Goal: Information Seeking & Learning: Learn about a topic

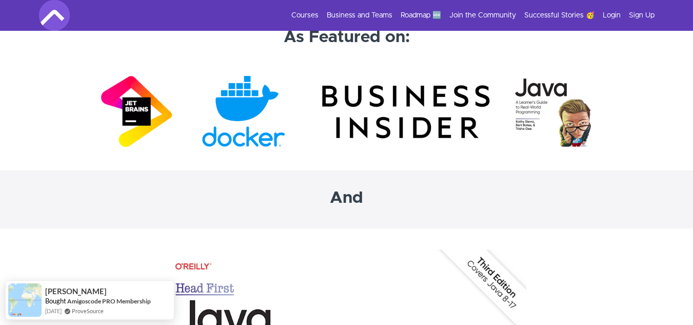
scroll to position [3180, 0]
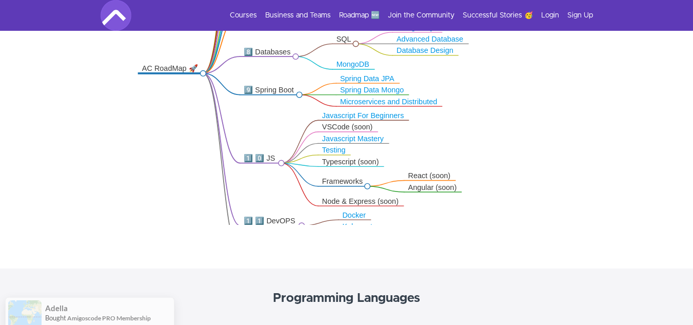
scroll to position [205, 0]
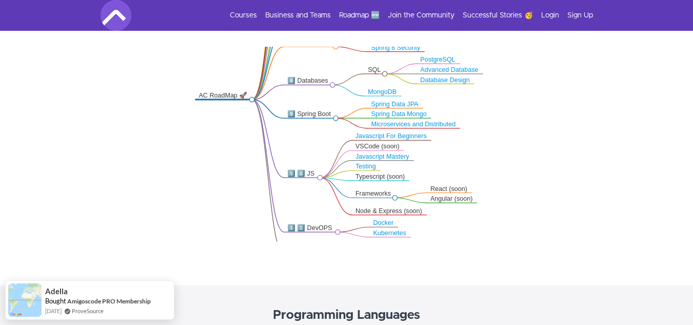
click at [622, 210] on icon ".markmap{font:300 16px/20px sans-serif}.markmap-link{fill:none}.markmap-node>ci…" at bounding box center [346, 144] width 693 height 195
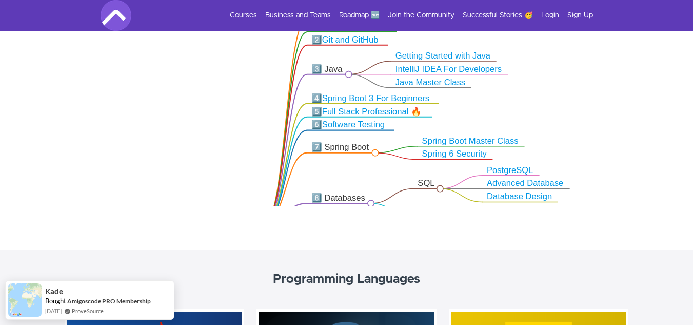
scroll to position [251, 0]
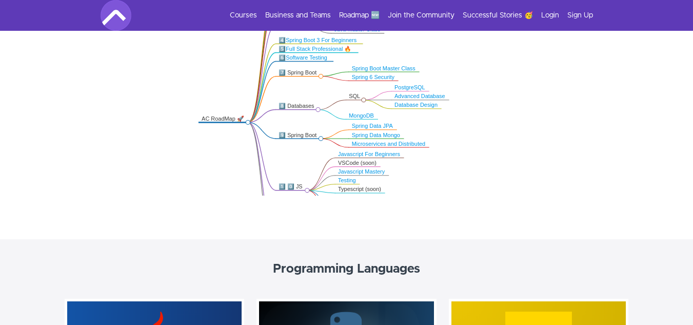
drag, startPoint x: 340, startPoint y: 163, endPoint x: 310, endPoint y: 110, distance: 60.2
click at [310, 110] on icon ".markmap{font:300 16px/20px sans-serif}.markmap-link{fill:none}.markmap-node>ci…" at bounding box center [346, 98] width 693 height 195
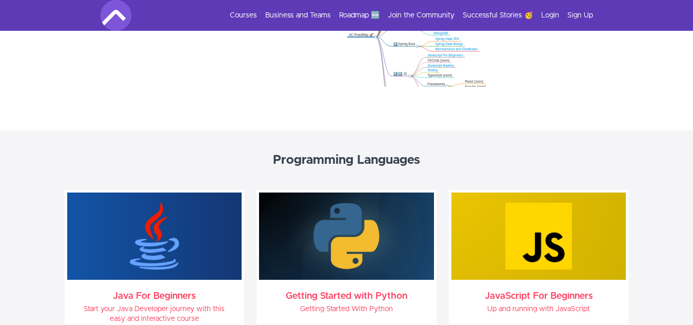
scroll to position [303, 0]
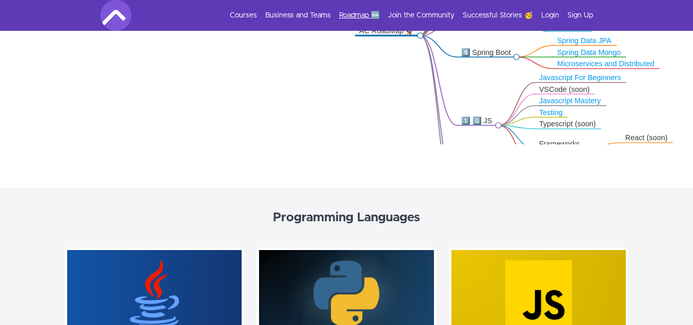
click at [364, 12] on link "Roadmap 🆕" at bounding box center [359, 15] width 41 height 10
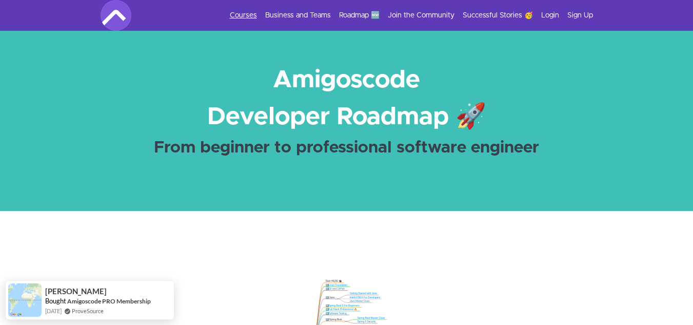
click at [241, 13] on link "Courses" at bounding box center [243, 15] width 27 height 10
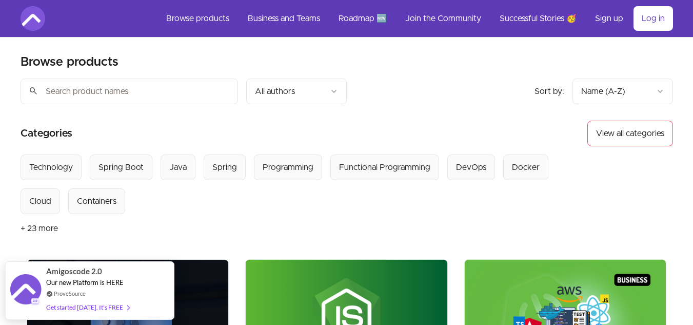
click at [172, 93] on input "search" at bounding box center [129, 91] width 217 height 26
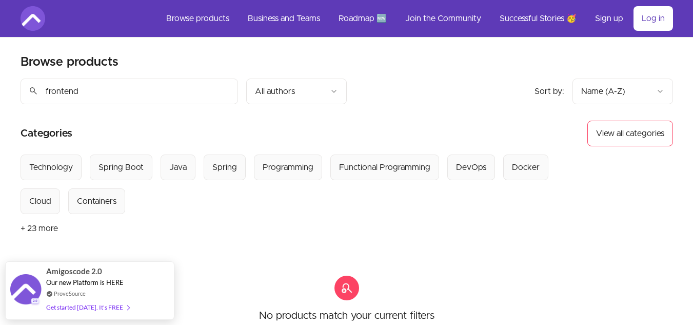
click at [162, 97] on input "frontend" at bounding box center [129, 91] width 217 height 26
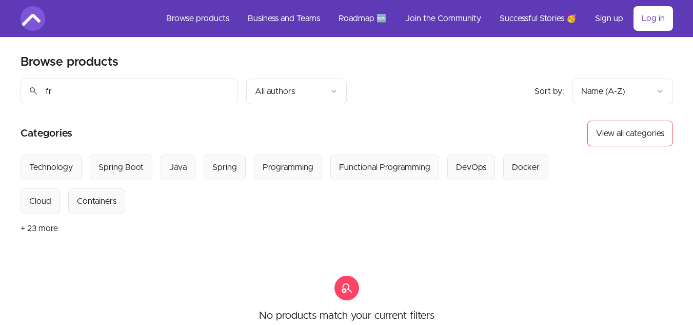
type input "f"
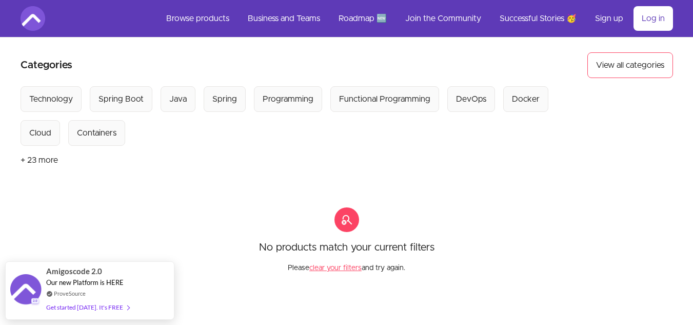
scroll to position [51, 0]
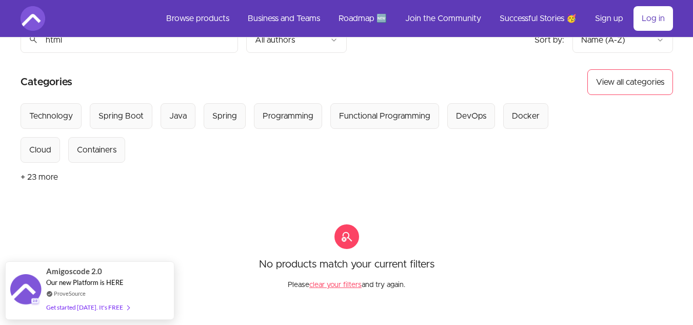
click at [333, 284] on button "clear your filters" at bounding box center [335, 285] width 52 height 10
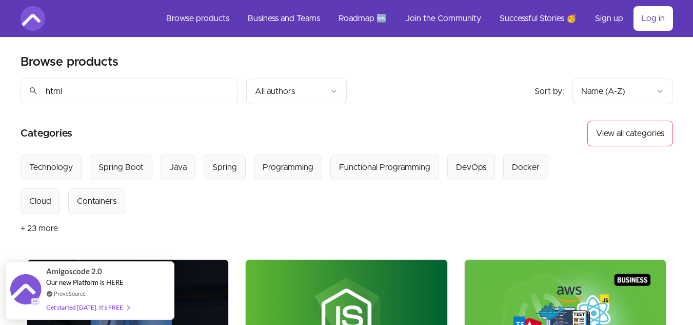
click at [148, 86] on input "html" at bounding box center [129, 91] width 217 height 26
type input "html essentials"
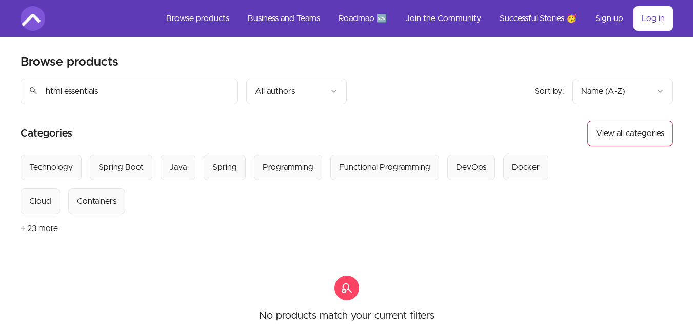
scroll to position [51, 0]
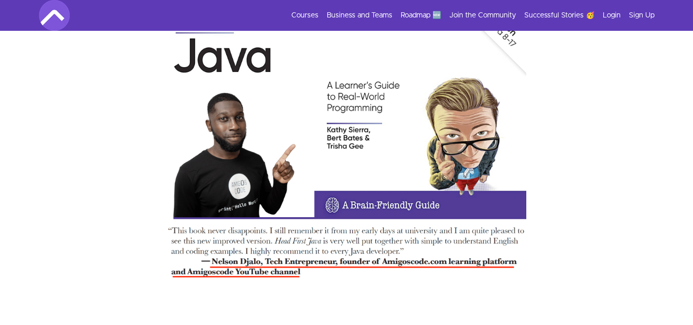
scroll to position [3381, 0]
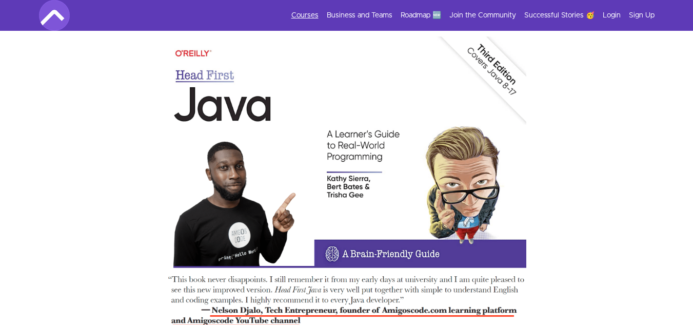
click at [310, 14] on link "Courses" at bounding box center [304, 15] width 27 height 10
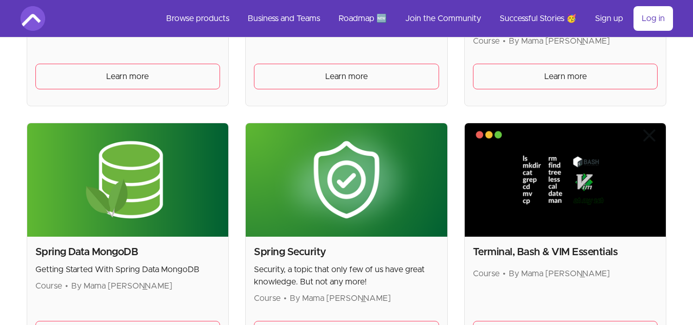
scroll to position [2624, 0]
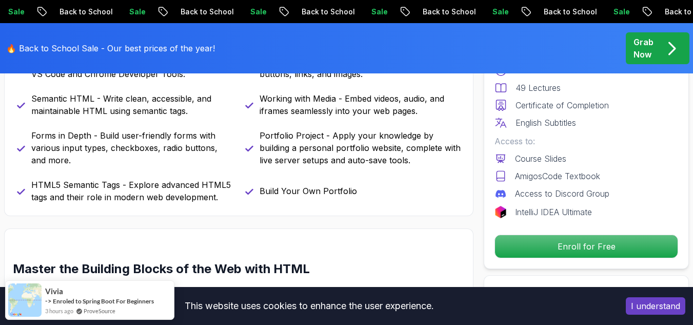
scroll to position [564, 0]
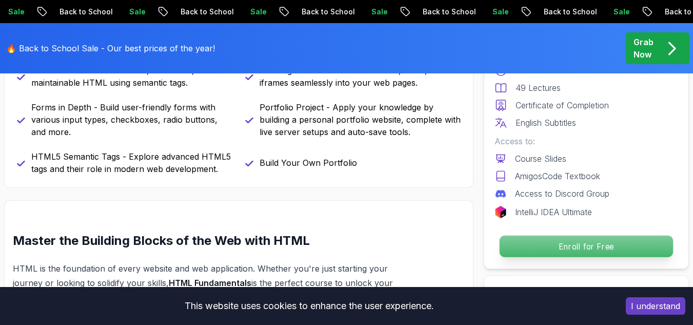
click at [590, 243] on p "Enroll for Free" at bounding box center [586, 246] width 173 height 22
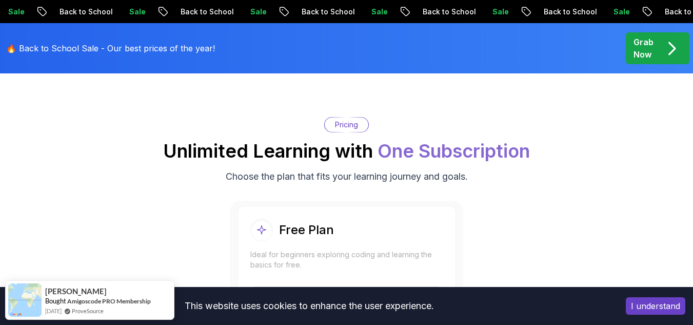
scroll to position [2087, 0]
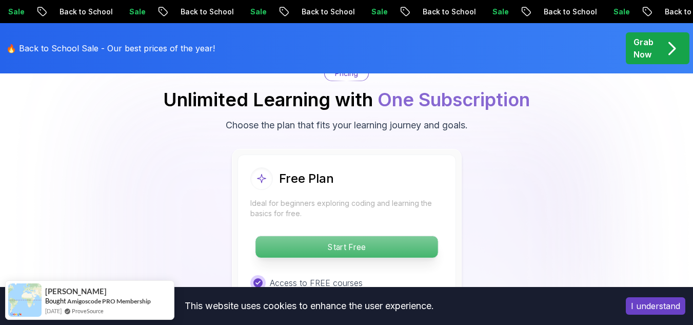
click at [358, 237] on p "Start Free" at bounding box center [346, 247] width 182 height 22
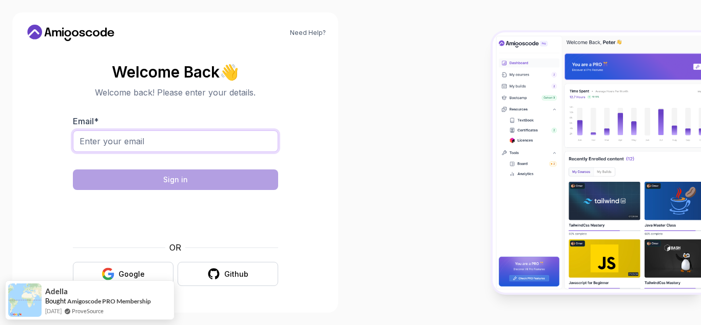
click at [234, 135] on input "Email *" at bounding box center [175, 141] width 205 height 22
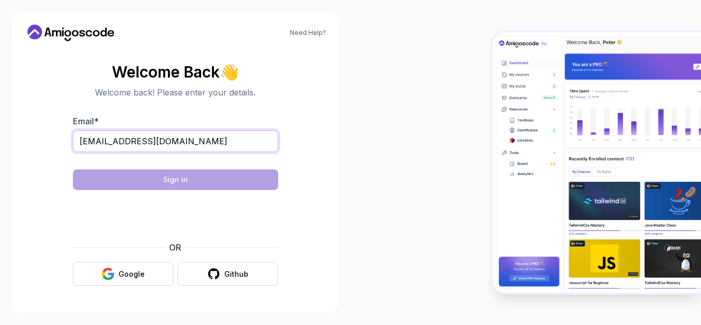
click at [142, 142] on input "yekzan.ai@gmial.com" at bounding box center [175, 141] width 205 height 22
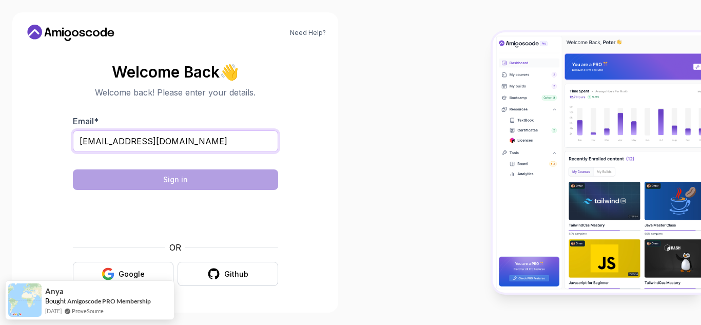
type input "yekzan.ai@gmail.com"
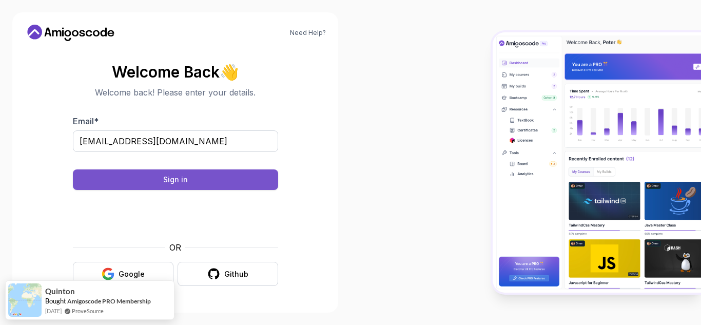
click at [203, 171] on button "Sign in" at bounding box center [175, 179] width 205 height 21
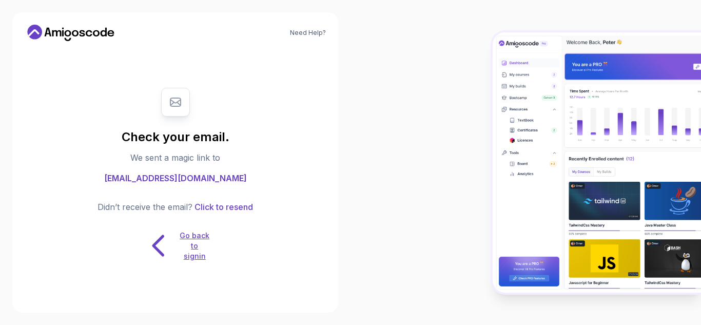
click at [200, 242] on p "Go back to signin" at bounding box center [194, 245] width 31 height 31
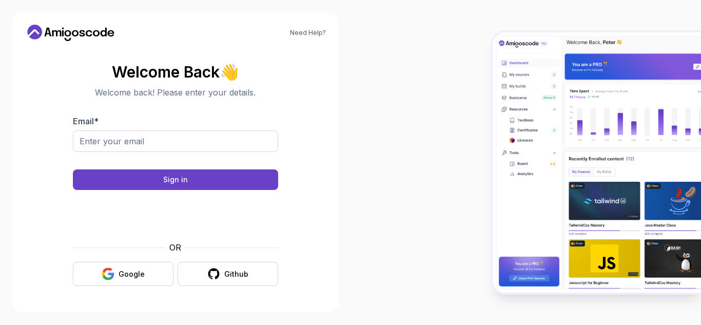
click at [47, 31] on icon at bounding box center [48, 32] width 7 height 9
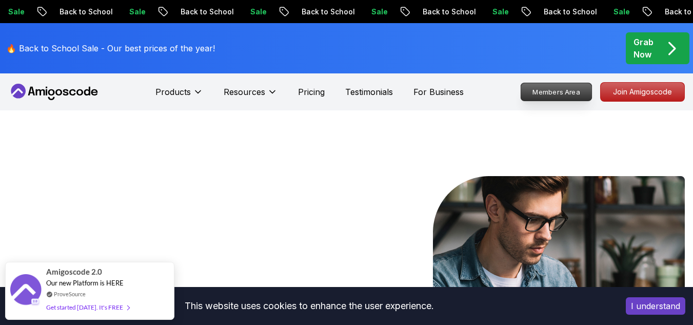
click at [561, 84] on p "Members Area" at bounding box center [556, 91] width 71 height 17
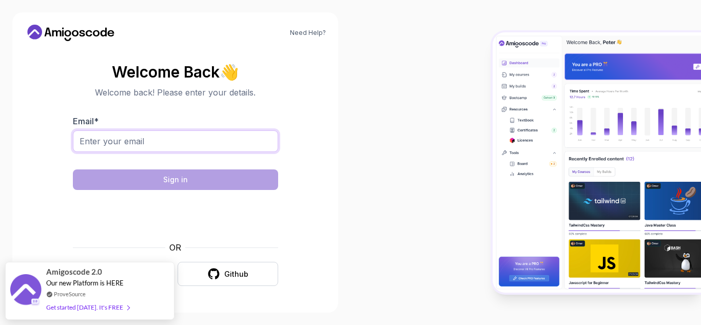
click at [169, 136] on input "Email *" at bounding box center [175, 141] width 205 height 22
type input "yekzan.ai@gmail.com"
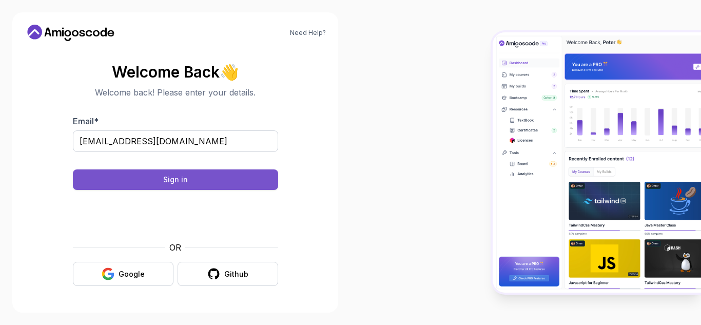
click at [197, 175] on button "Sign in" at bounding box center [175, 179] width 205 height 21
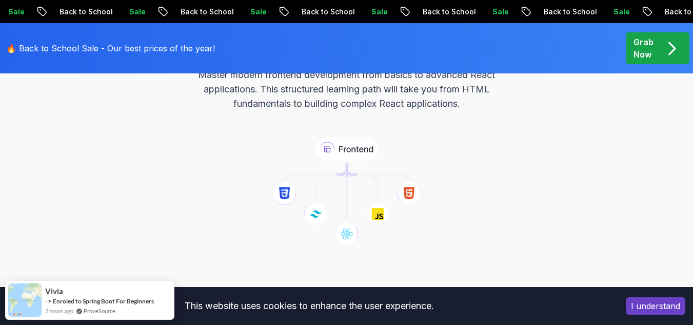
scroll to position [154, 0]
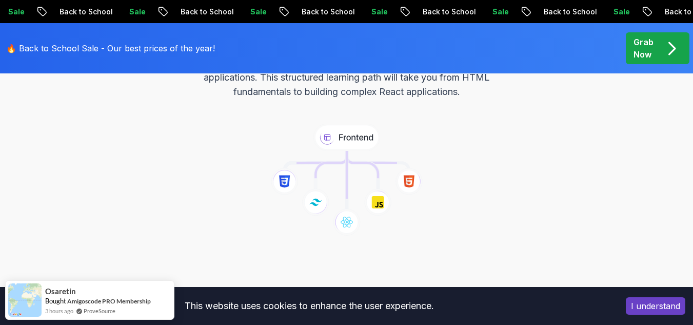
click at [288, 178] on icon at bounding box center [284, 182] width 28 height 28
click at [406, 183] on icon at bounding box center [409, 182] width 28 height 28
click at [407, 183] on icon at bounding box center [409, 182] width 28 height 28
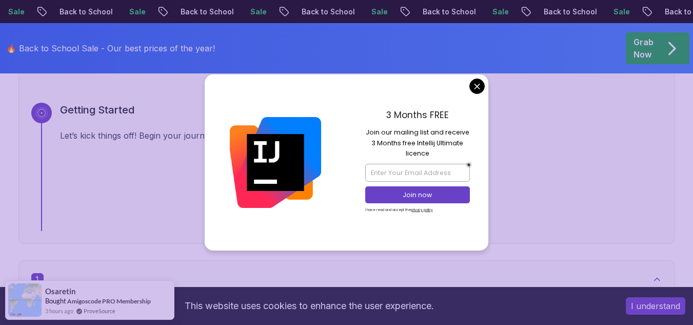
scroll to position [410, 0]
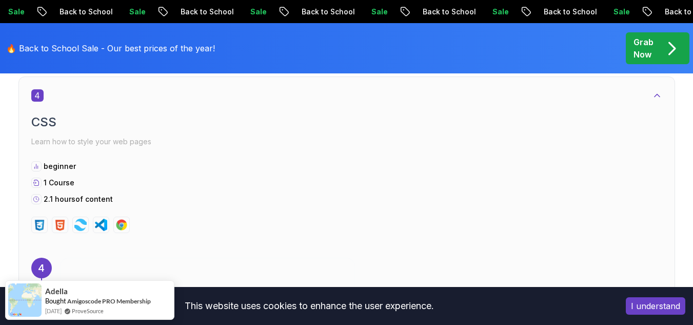
scroll to position [1487, 0]
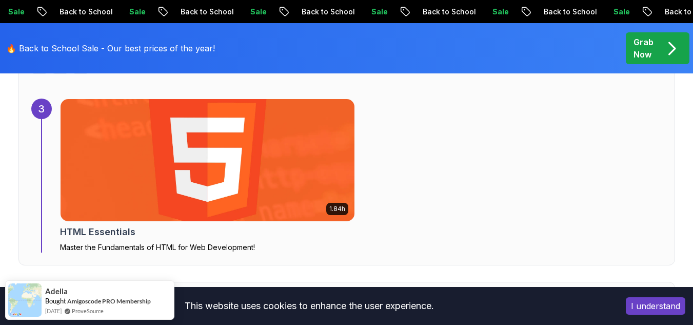
click at [198, 168] on img at bounding box center [207, 160] width 309 height 128
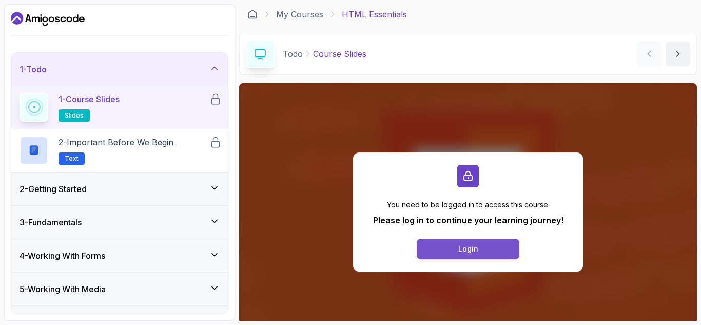
click at [442, 246] on button "Login" at bounding box center [467, 249] width 103 height 21
click at [97, 152] on h2 "2 - Important Before We Begin Text" at bounding box center [115, 150] width 115 height 29
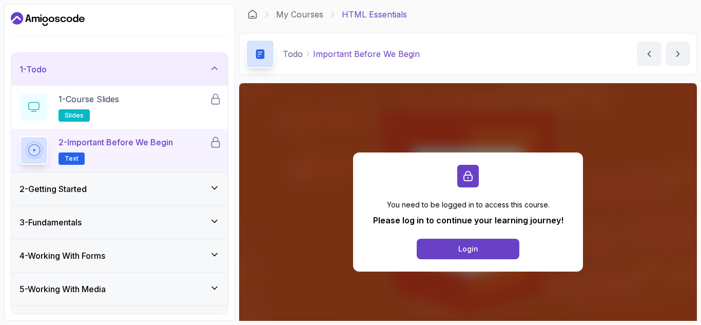
click at [131, 184] on div "2 - Getting Started" at bounding box center [119, 189] width 200 height 12
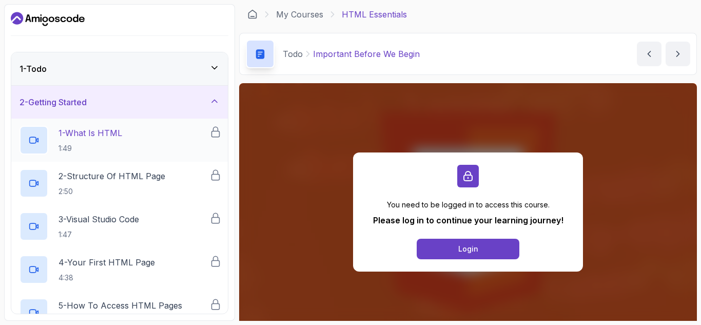
click at [137, 141] on div "1 - What Is HTML 1:49" at bounding box center [114, 140] width 190 height 29
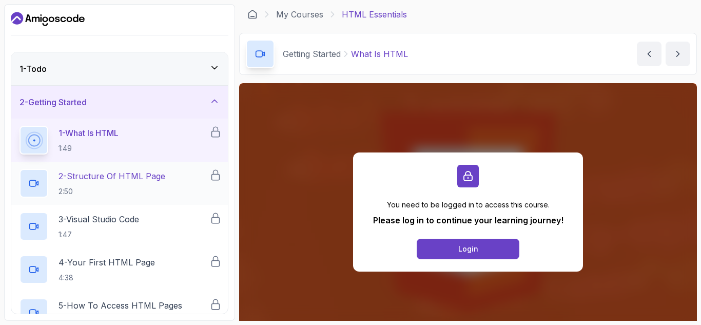
click at [142, 175] on p "2 - Structure Of HTML Page" at bounding box center [111, 176] width 107 height 12
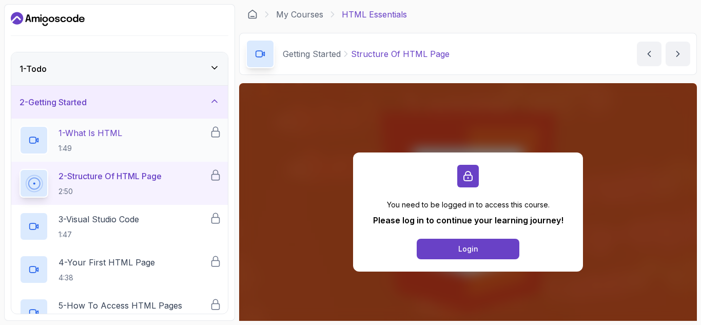
click at [132, 131] on div "1 - What Is HTML 1:49" at bounding box center [114, 140] width 190 height 29
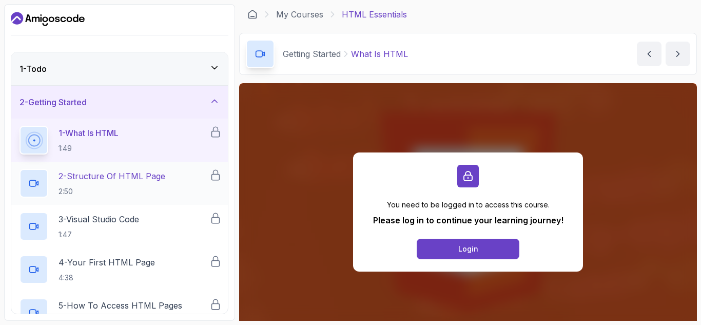
click at [148, 194] on p "2:50" at bounding box center [111, 191] width 107 height 10
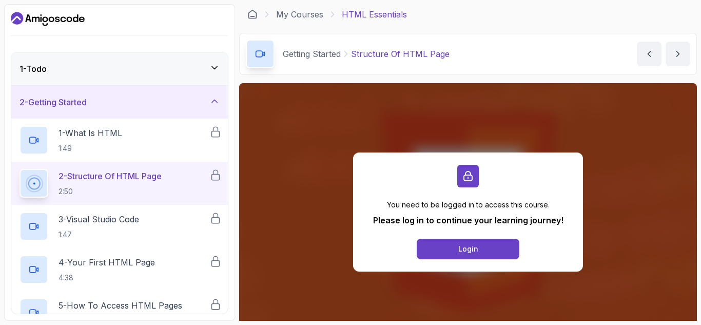
click at [488, 181] on div "You need to be logged in to access this course. Please log in to continue your …" at bounding box center [468, 211] width 230 height 119
